Goal: Check status

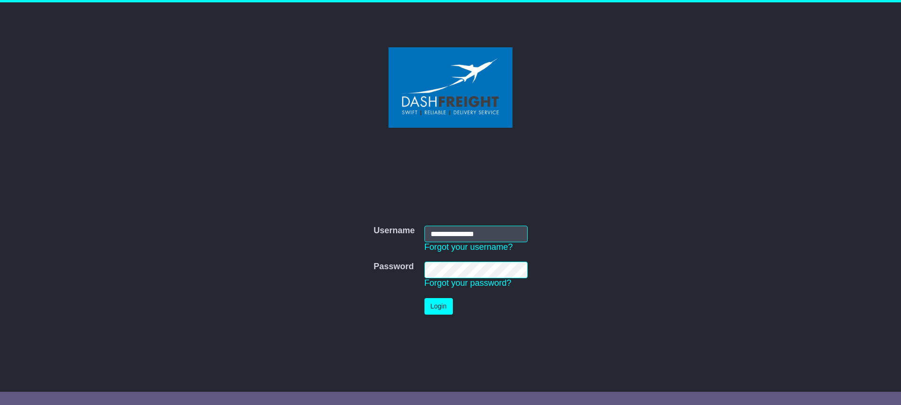
type input "**********"
click at [430, 302] on button "Login" at bounding box center [438, 306] width 28 height 17
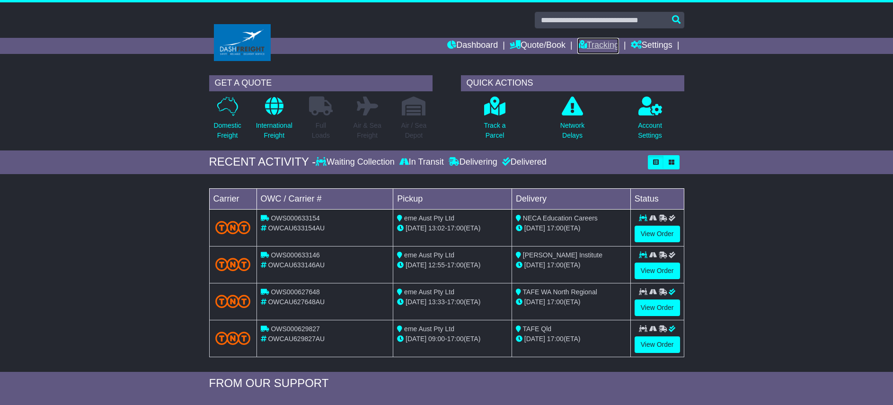
click at [605, 43] on link "Tracking" at bounding box center [598, 46] width 42 height 16
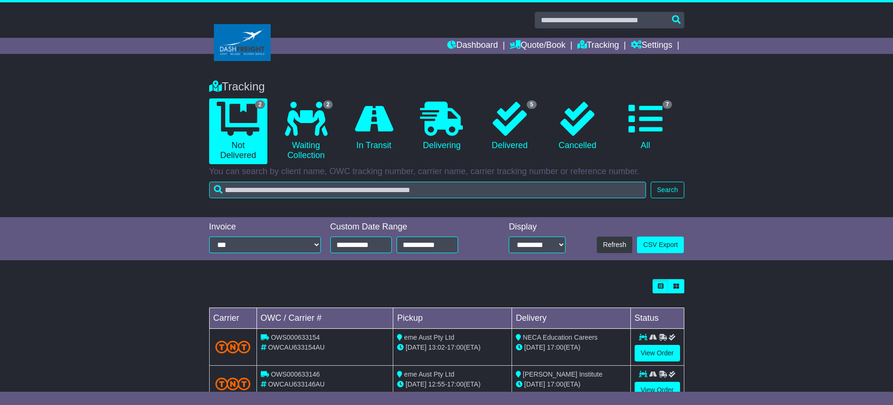
scroll to position [31, 0]
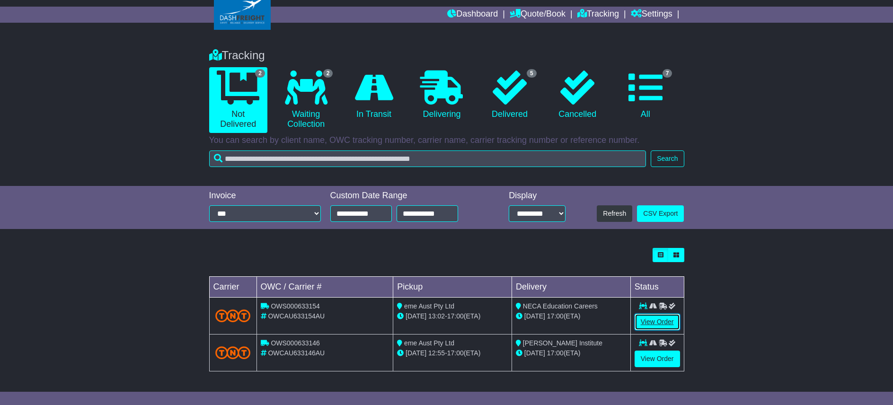
click at [651, 322] on link "View Order" at bounding box center [656, 322] width 45 height 17
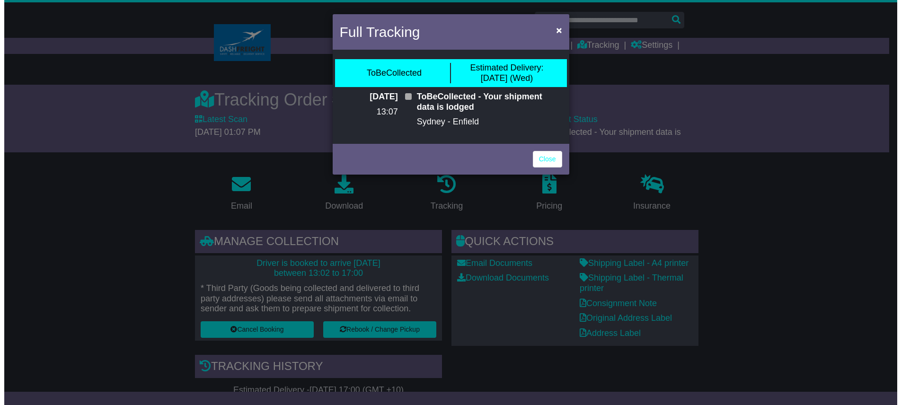
scroll to position [97, 0]
